Goal: Task Accomplishment & Management: Manage account settings

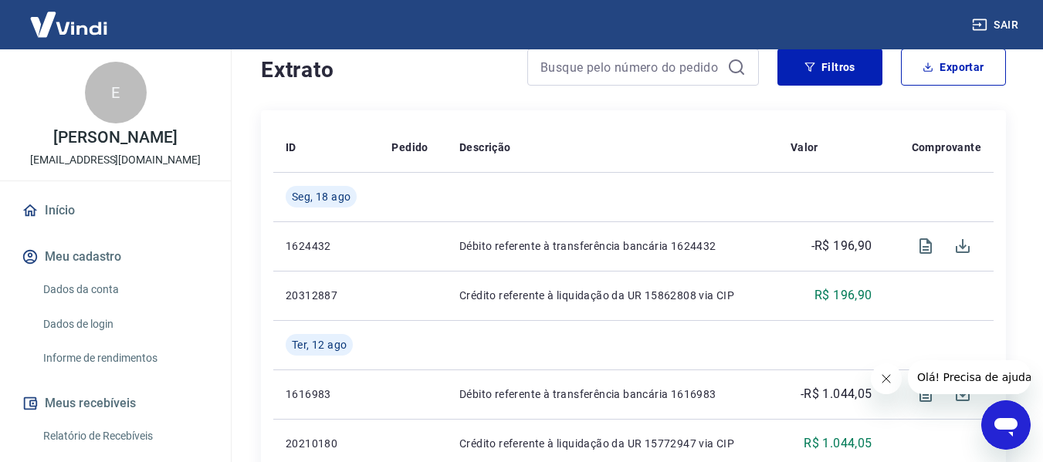
scroll to position [232, 0]
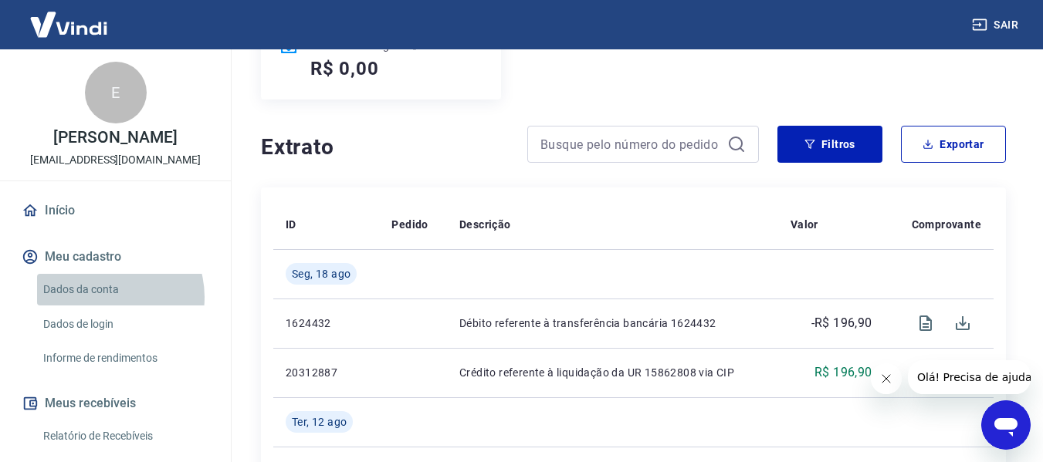
click at [106, 297] on link "Dados da conta" at bounding box center [124, 290] width 175 height 32
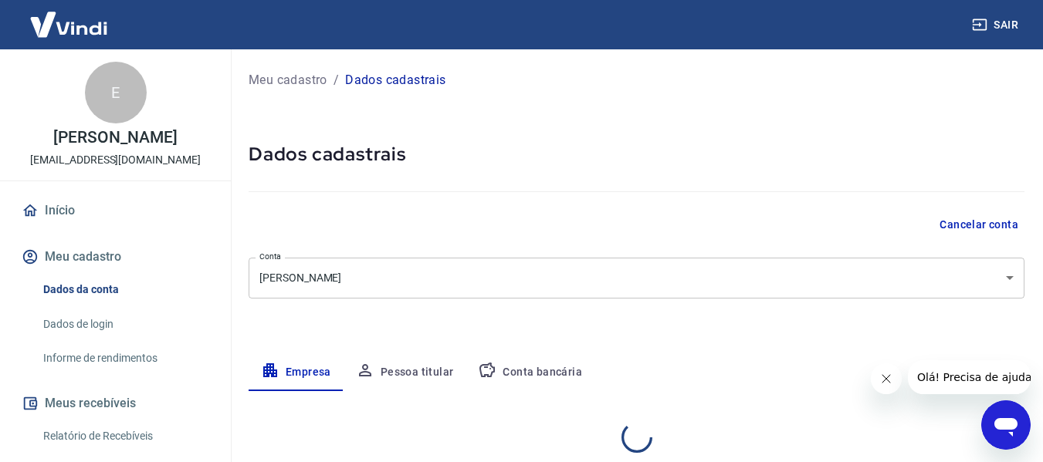
select select "SC"
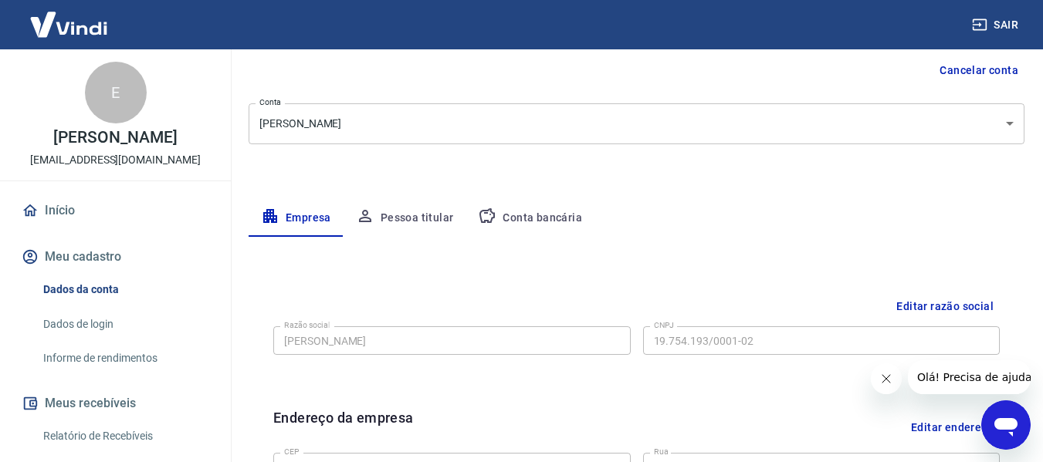
click at [530, 216] on button "Conta bancária" at bounding box center [529, 218] width 129 height 37
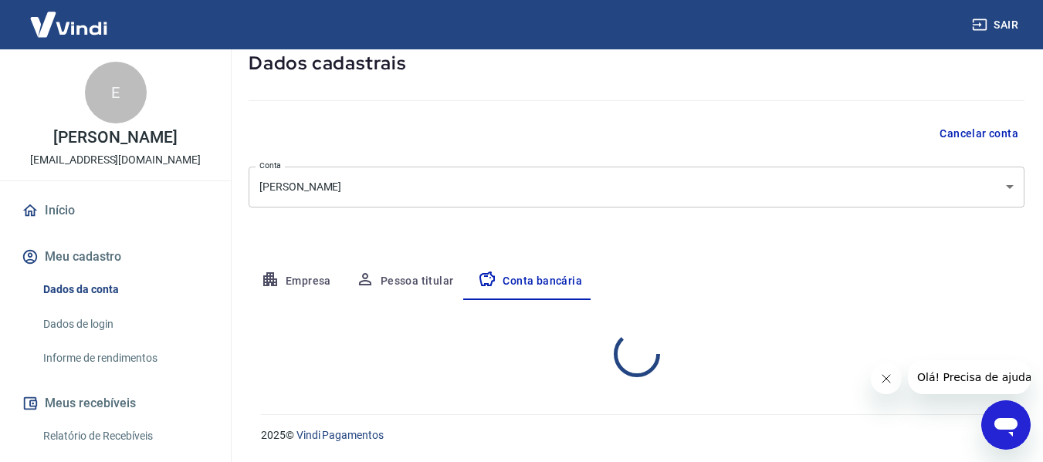
select select "1"
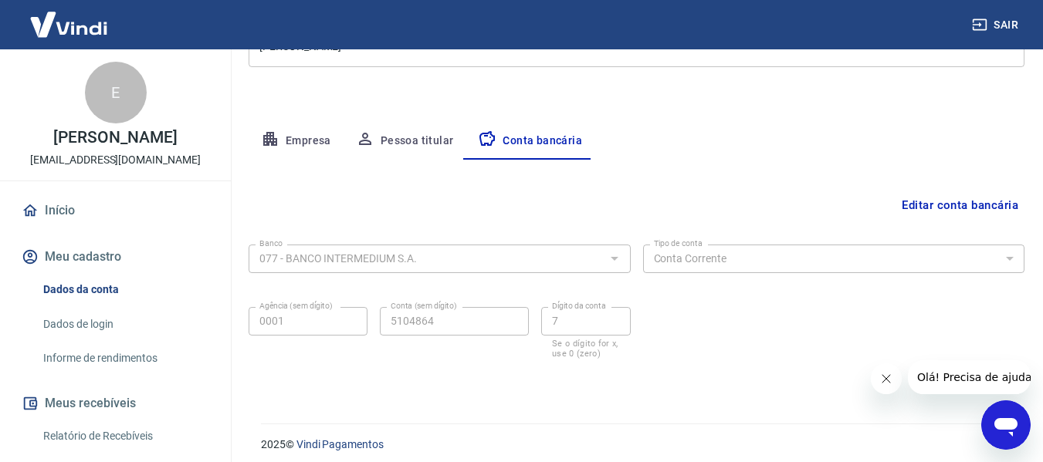
scroll to position [241, 0]
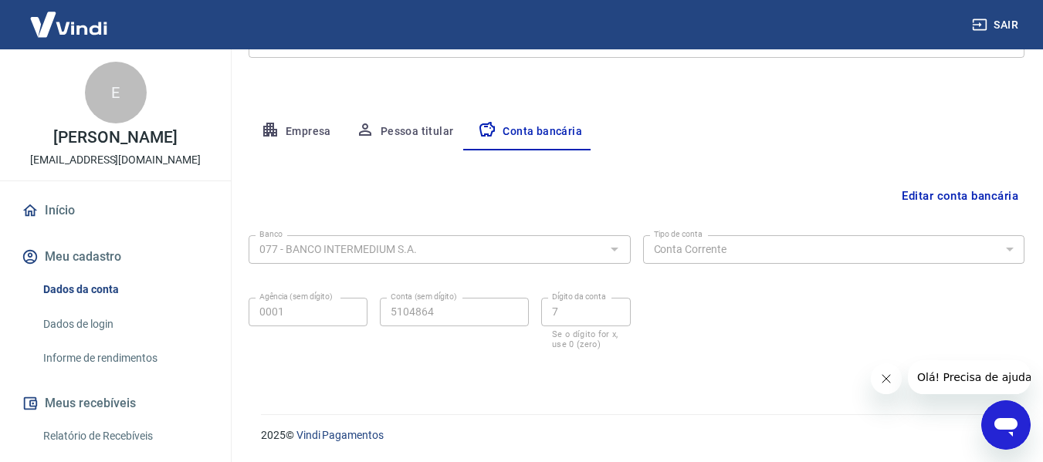
click at [937, 190] on button "Editar conta bancária" at bounding box center [959, 195] width 129 height 29
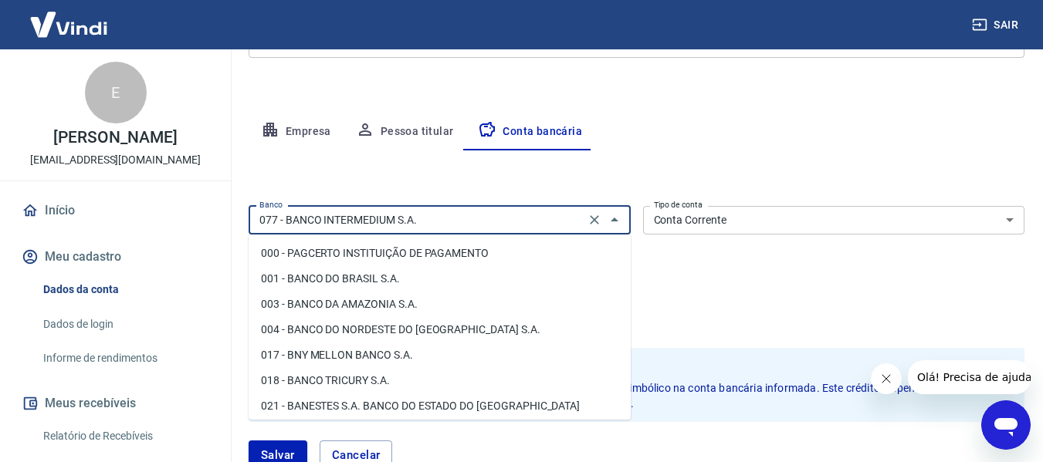
click at [527, 218] on input "077 - BANCO INTERMEDIUM S.A." at bounding box center [416, 220] width 327 height 19
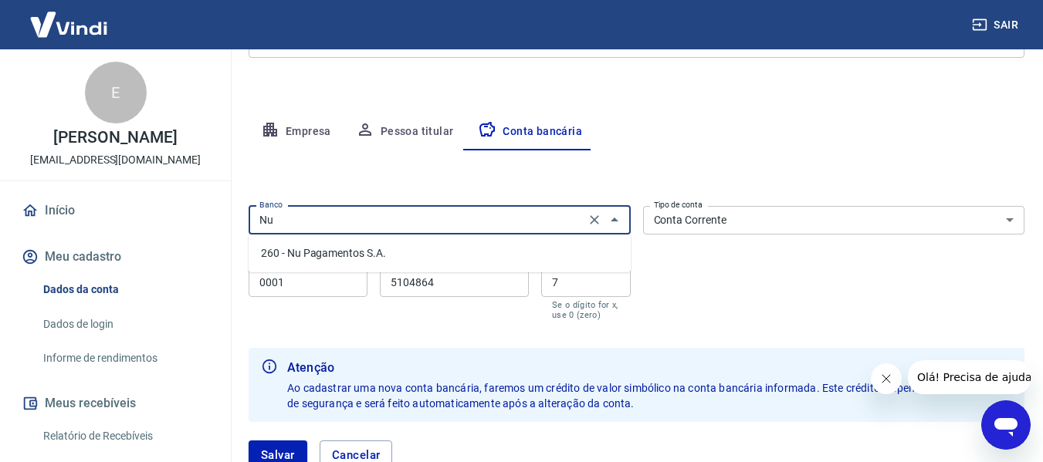
scroll to position [0, 0]
click at [367, 261] on li "260 - Nu Pagamentos S.A." at bounding box center [439, 253] width 382 height 25
type input "260 - Nu Pagamentos S.A."
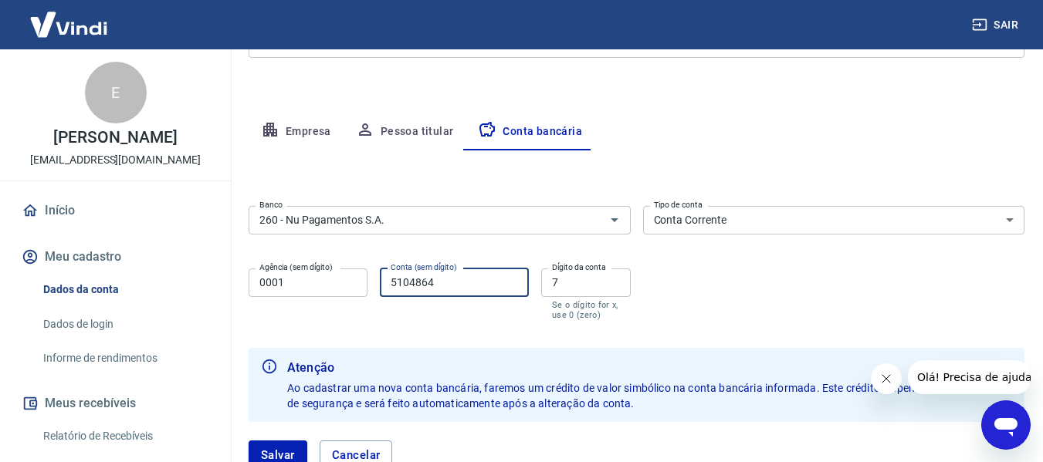
drag, startPoint x: 438, startPoint y: 286, endPoint x: 330, endPoint y: 284, distance: 108.8
click at [330, 284] on div "Agência (sem dígito) 0001 Agência (sem dígito) Conta (sem dígito) 5104864 Conta…" at bounding box center [439, 292] width 382 height 61
type input "759055202"
drag, startPoint x: 578, startPoint y: 283, endPoint x: 556, endPoint y: 283, distance: 21.6
click at [560, 283] on input "7" at bounding box center [586, 283] width 90 height 29
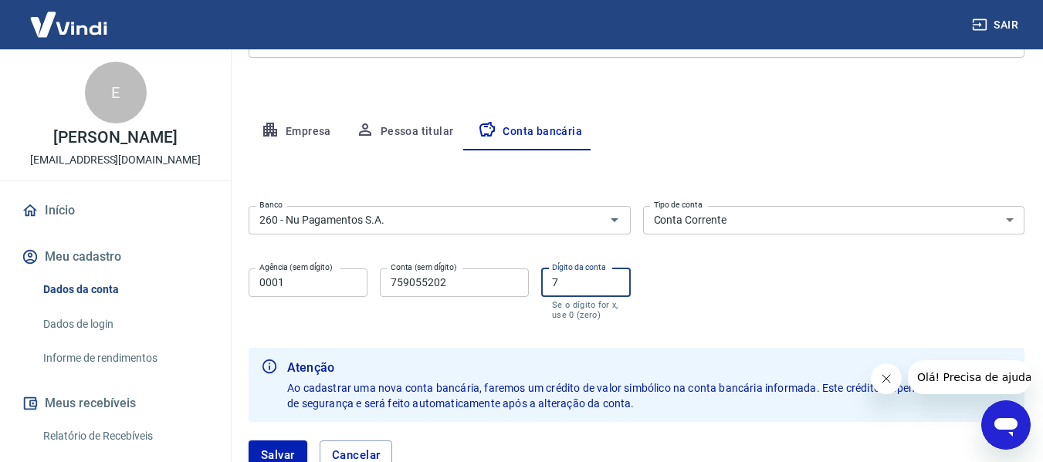
drag, startPoint x: 578, startPoint y: 281, endPoint x: 545, endPoint y: 281, distance: 33.2
click at [545, 281] on input "7" at bounding box center [586, 283] width 90 height 29
type input "2"
click at [718, 296] on div "Banco 260 - Nu Pagamentos S.A. Banco Tipo de conta Conta Corrente Conta Poupanç…" at bounding box center [636, 261] width 776 height 123
click at [477, 289] on input "759055202" at bounding box center [454, 283] width 149 height 29
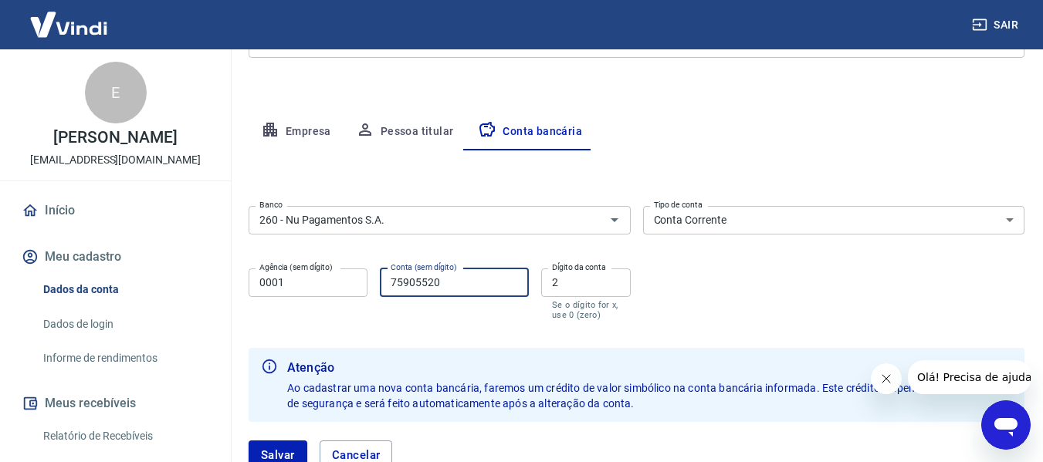
click at [452, 284] on input "75905520" at bounding box center [454, 283] width 149 height 29
type input "75905520"
drag, startPoint x: 563, startPoint y: 285, endPoint x: 544, endPoint y: 285, distance: 19.3
click at [544, 285] on input "2" at bounding box center [586, 283] width 90 height 29
drag, startPoint x: 555, startPoint y: 284, endPoint x: 521, endPoint y: 282, distance: 34.0
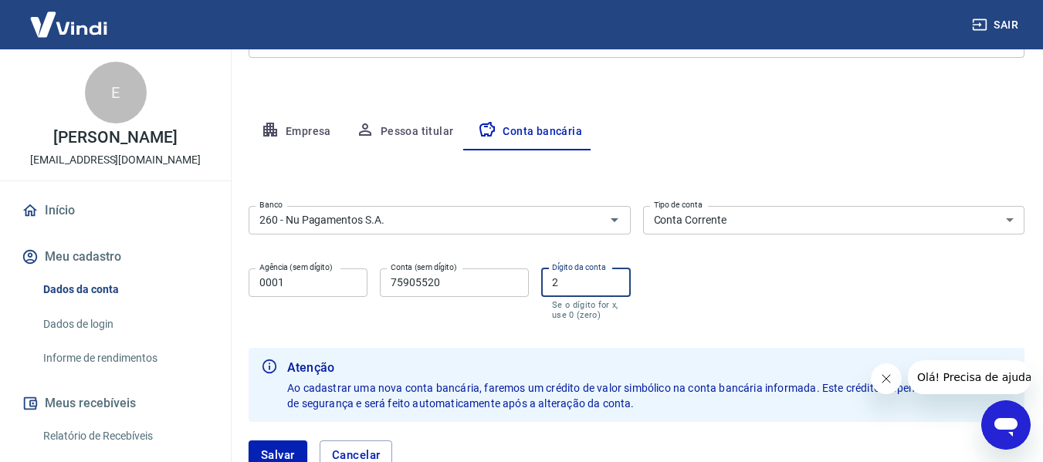
click at [554, 284] on input "2" at bounding box center [586, 283] width 90 height 29
click at [493, 282] on input "75905520" at bounding box center [454, 283] width 149 height 29
click at [688, 284] on div "Banco 260 - Nu Pagamentos S.A. Banco Tipo de conta Conta Corrente Conta Poupanç…" at bounding box center [636, 261] width 776 height 123
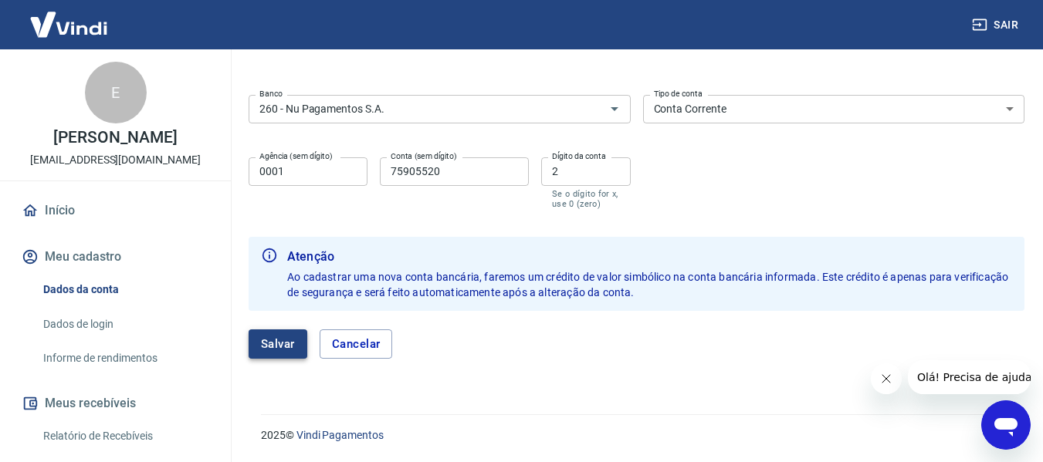
click at [291, 339] on button "Salvar" at bounding box center [277, 344] width 59 height 29
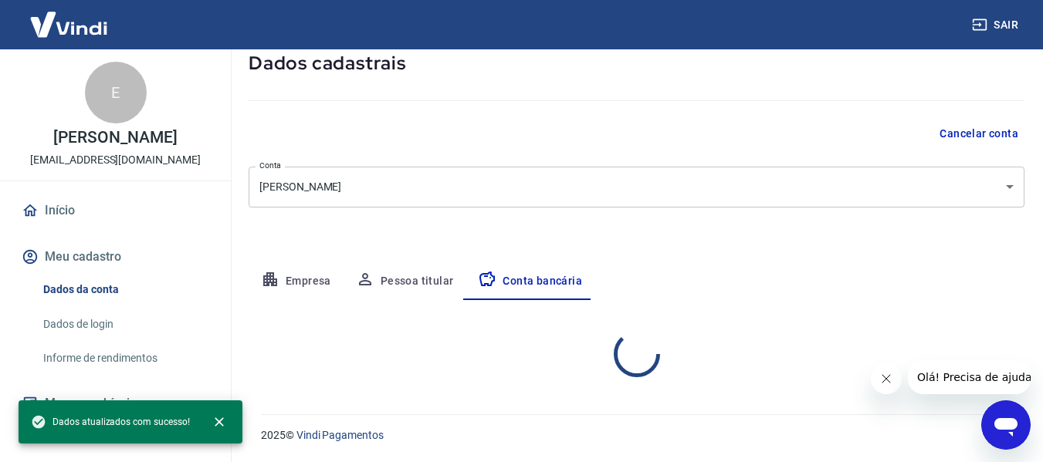
select select "1"
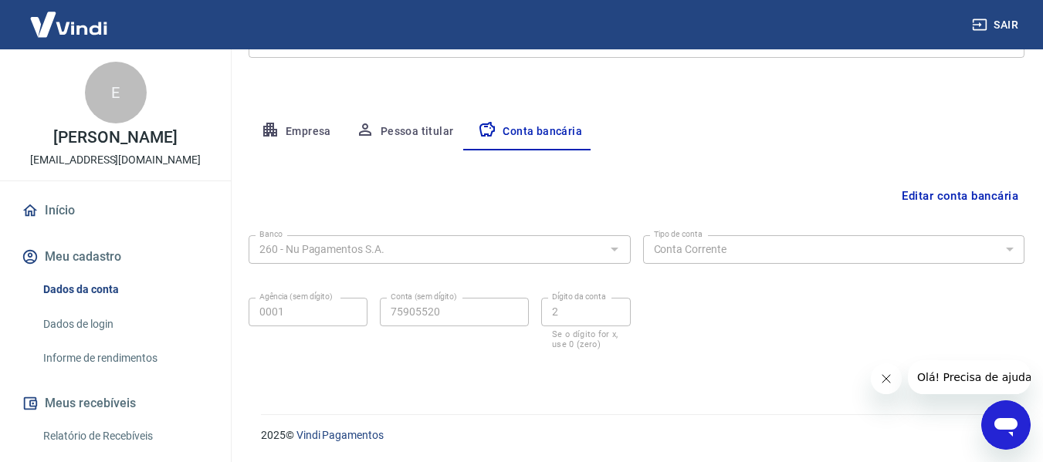
scroll to position [9, 0]
